Goal: Obtain resource: Download file/media

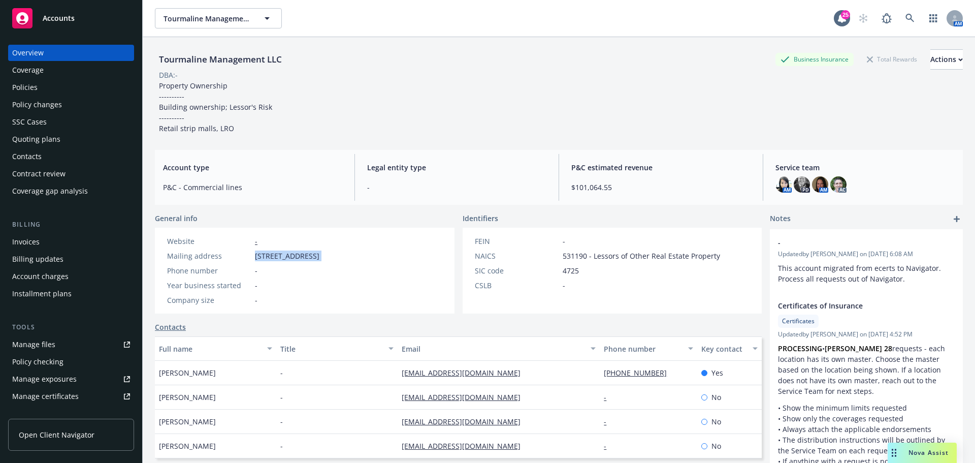
click at [83, 18] on div "Accounts" at bounding box center [71, 18] width 118 height 20
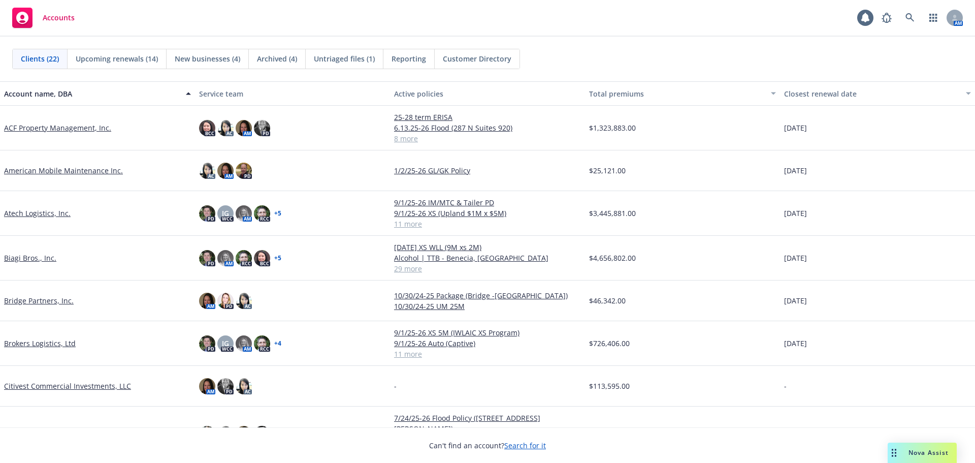
click at [26, 250] on div "Biagi Bros., Inc." at bounding box center [97, 258] width 195 height 45
click at [26, 255] on link "Biagi Bros., Inc." at bounding box center [30, 257] width 52 height 11
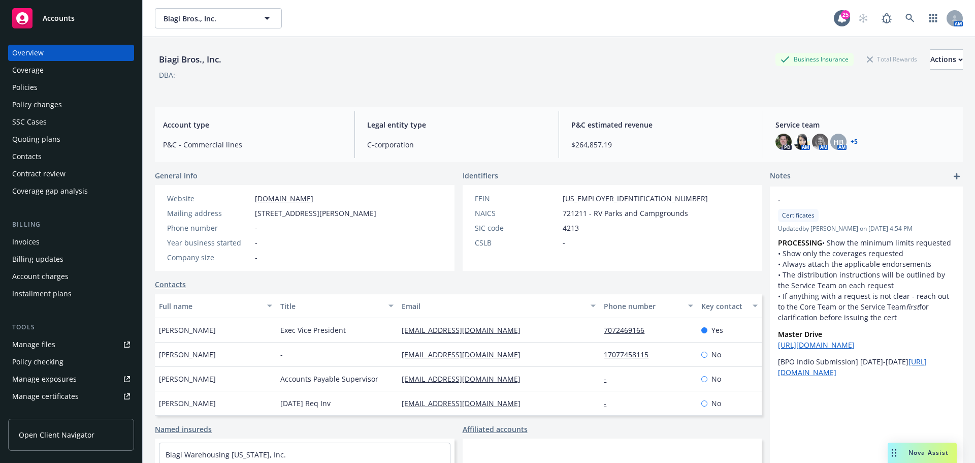
click at [74, 394] on div "Manage certificates" at bounding box center [45, 396] width 67 height 16
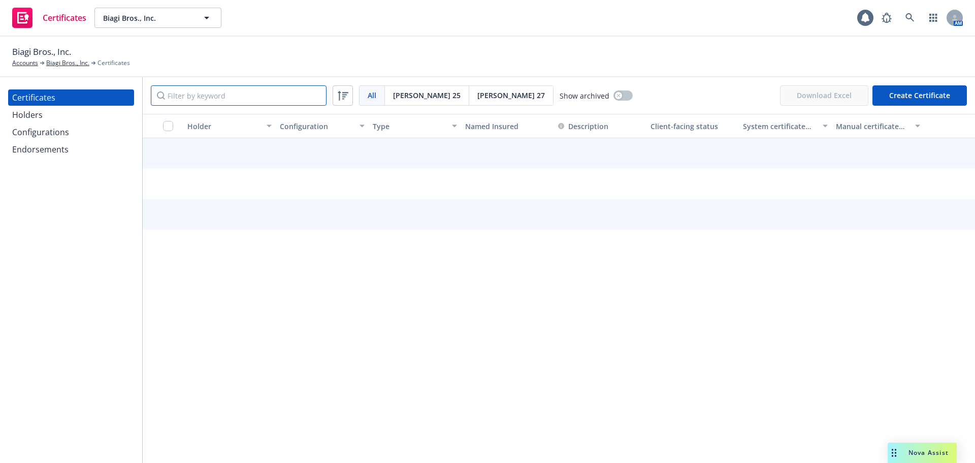
click at [255, 90] on input "Filter by keyword" at bounding box center [239, 95] width 176 height 20
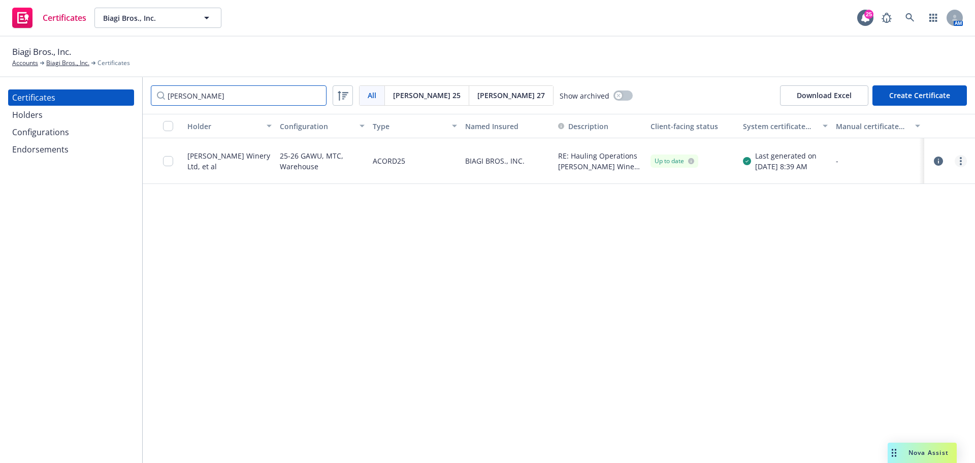
type input "[PERSON_NAME]"
click at [961, 161] on circle "more" at bounding box center [961, 161] width 2 height 2
click at [883, 304] on link "Download uneditable generated certificate" at bounding box center [885, 303] width 162 height 20
click at [561, 278] on div "Holder Configuration Type Named Insured Description Client-facing status System…" at bounding box center [559, 288] width 832 height 349
click at [962, 161] on link "more" at bounding box center [961, 161] width 12 height 12
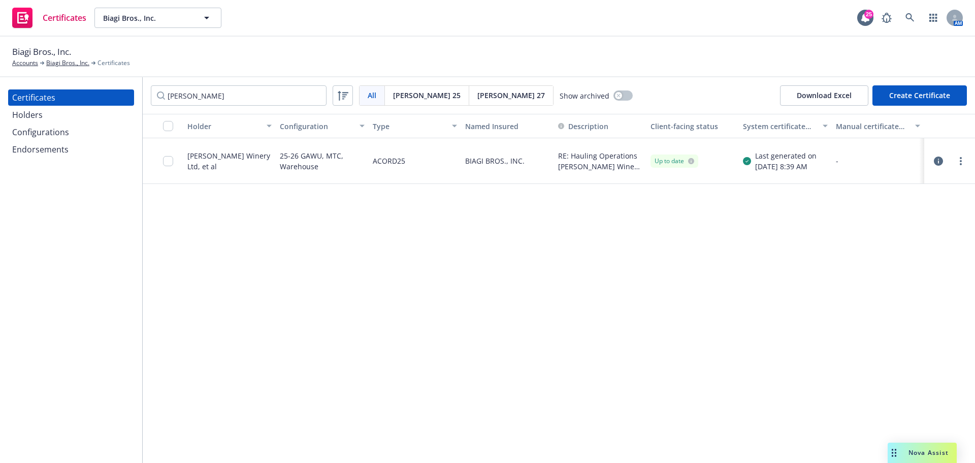
click at [582, 254] on div "Holder Configuration Type Named Insured Description Client-facing status System…" at bounding box center [559, 288] width 832 height 349
click at [64, 116] on div "Holders" at bounding box center [71, 115] width 118 height 16
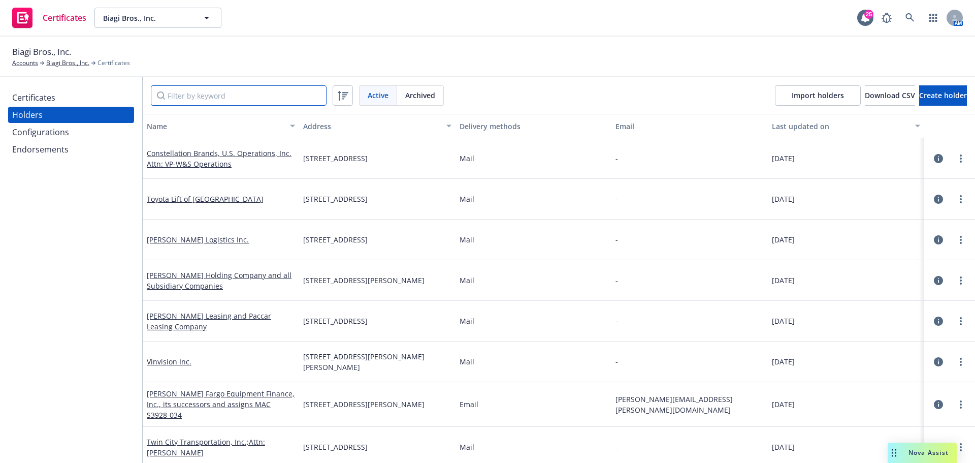
click at [214, 93] on input "Filter by keyword" at bounding box center [239, 95] width 176 height 20
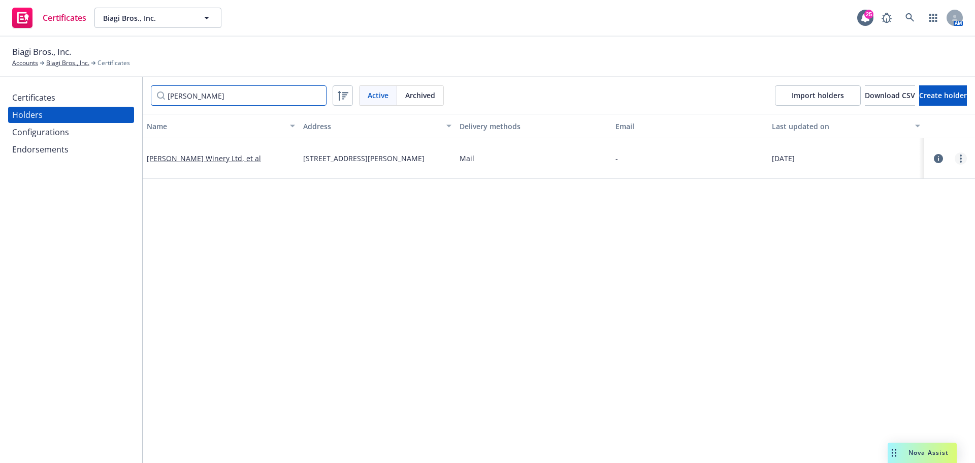
type input "[PERSON_NAME]"
click at [956, 155] on link "more" at bounding box center [961, 158] width 12 height 12
click at [919, 219] on link "View certificates" at bounding box center [903, 220] width 112 height 20
